Goal: Download file/media

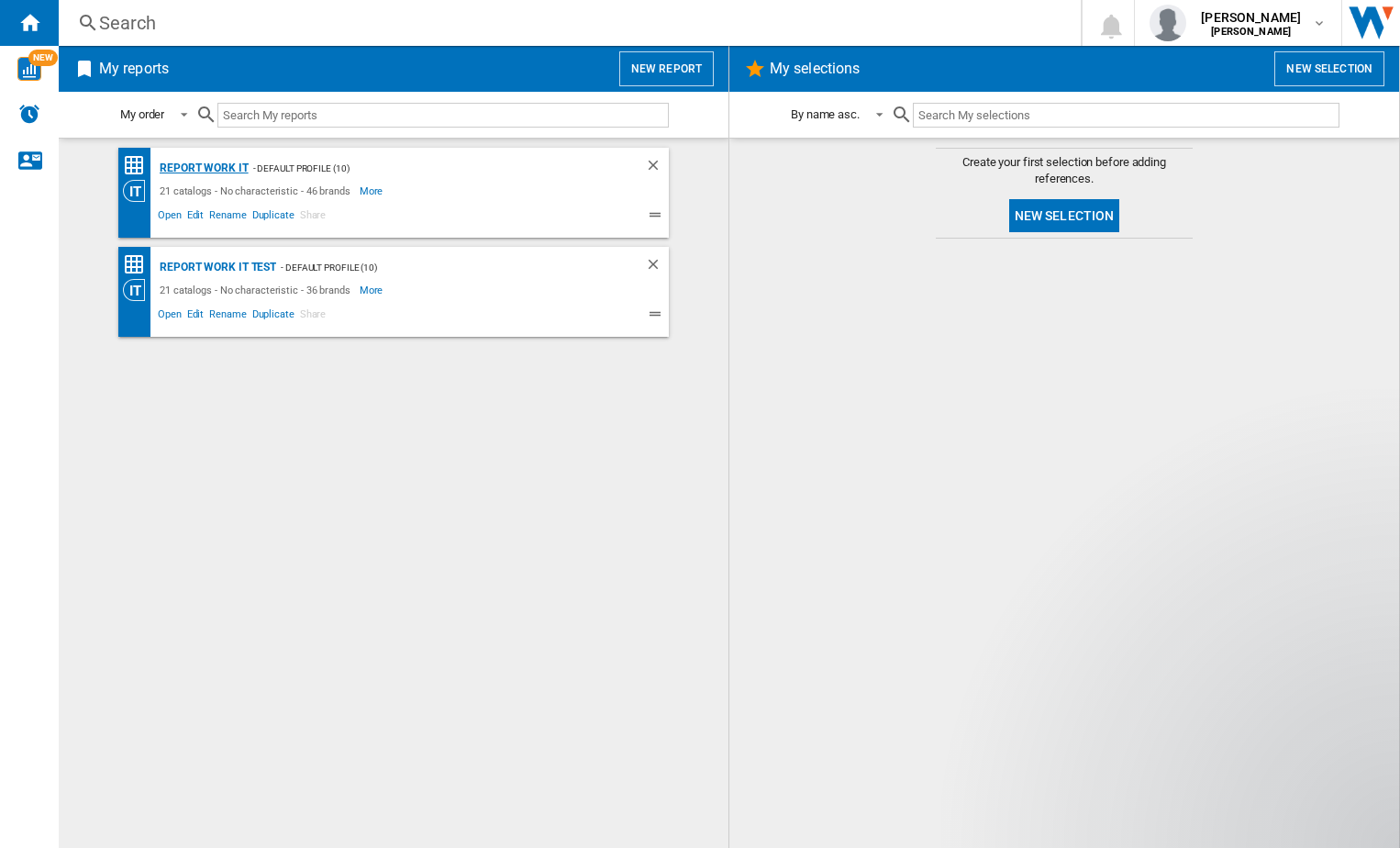
click at [192, 167] on div "Report Work it" at bounding box center [202, 168] width 94 height 23
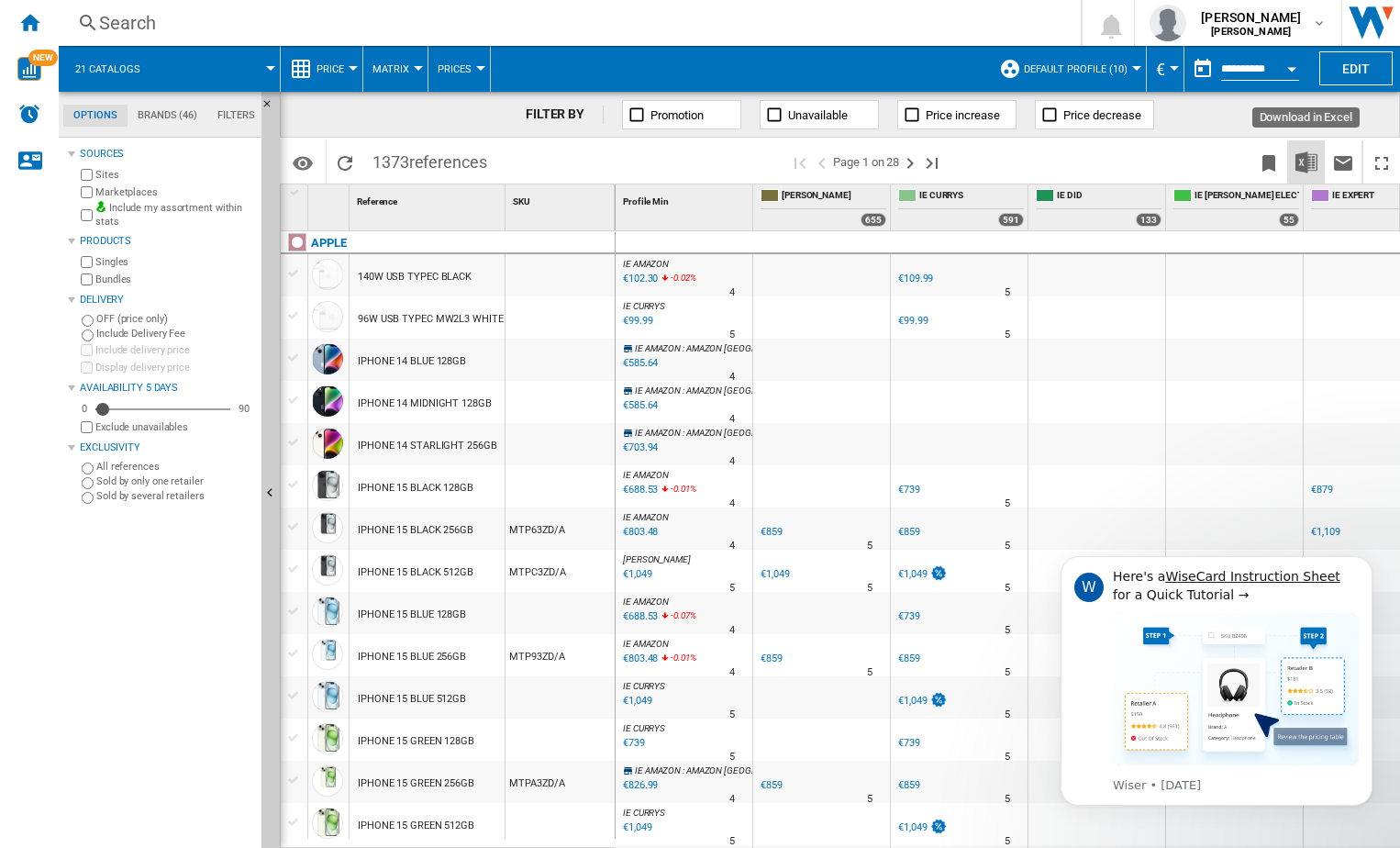
click at [1303, 164] on img "Download in Excel" at bounding box center [1307, 163] width 22 height 22
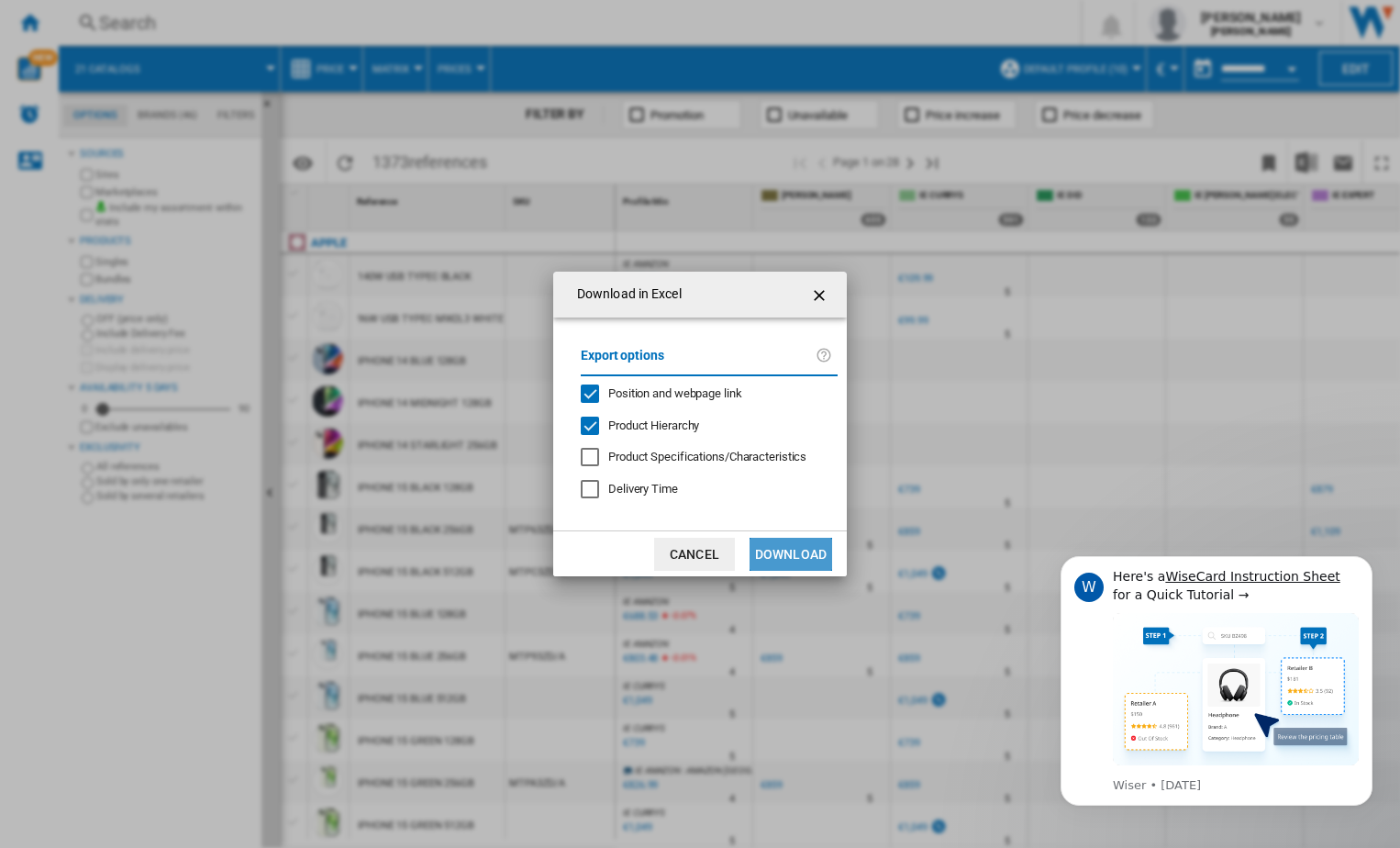
click at [767, 555] on button "Download" at bounding box center [791, 554] width 82 height 33
